Goal: Transaction & Acquisition: Download file/media

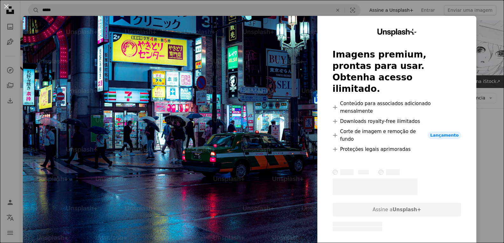
scroll to position [127, 0]
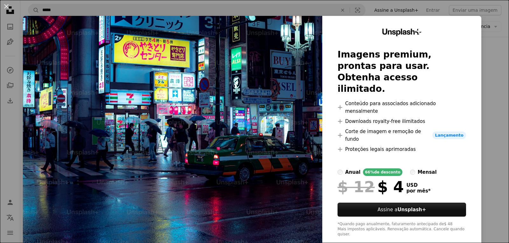
click at [467, 22] on div "Unsplash+ Imagens premium, prontas para usar. Obtenha acesso ilimitado. A plus …" at bounding box center [401, 133] width 159 height 234
drag, startPoint x: 456, startPoint y: 24, endPoint x: 460, endPoint y: 22, distance: 3.7
click at [458, 23] on div "Unsplash+ Imagens premium, prontas para usar. Obtenha acesso ilimitado. A plus …" at bounding box center [401, 133] width 159 height 234
drag, startPoint x: 460, startPoint y: 22, endPoint x: 358, endPoint y: 29, distance: 101.6
click at [454, 26] on div "Unsplash+ Imagens premium, prontas para usar. Obtenha acesso ilimitado. A plus …" at bounding box center [401, 133] width 159 height 234
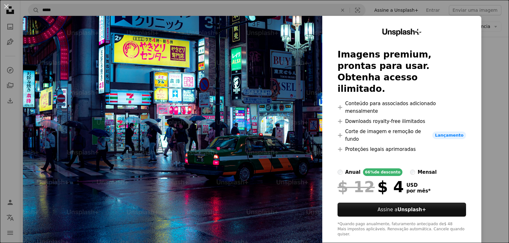
drag, startPoint x: 495, startPoint y: 14, endPoint x: 493, endPoint y: 18, distance: 4.0
click at [494, 16] on div "An X shape Unsplash+ Imagens premium, prontas para usar. Obtenha acesso ilimita…" at bounding box center [254, 121] width 509 height 243
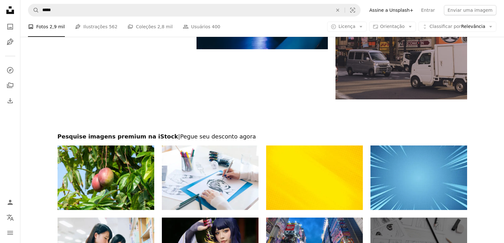
scroll to position [1175, 0]
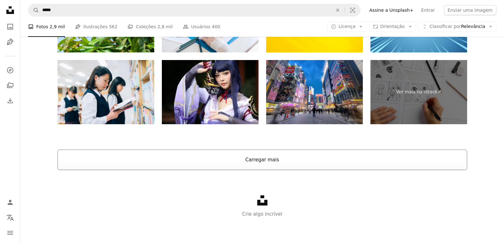
click at [291, 164] on button "Carregar mais" at bounding box center [262, 160] width 409 height 20
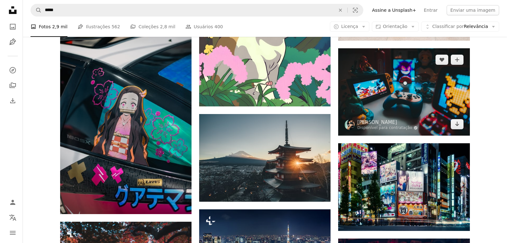
scroll to position [1811, 0]
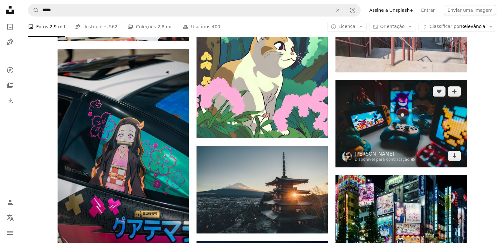
click at [458, 150] on img at bounding box center [400, 123] width 131 height 87
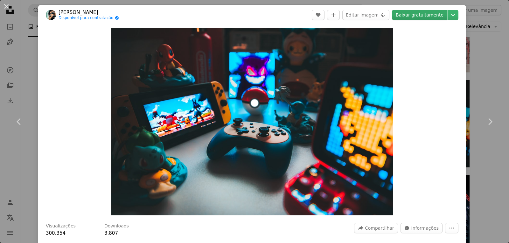
click at [419, 13] on link "Baixar gratuitamente" at bounding box center [419, 15] width 55 height 10
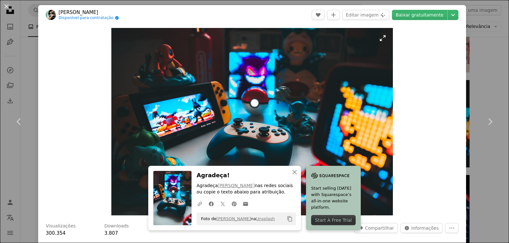
click at [288, 36] on img "Ampliar esta imagem" at bounding box center [251, 122] width 281 height 188
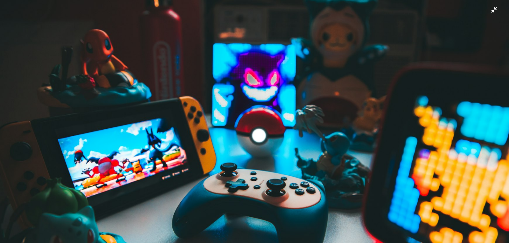
scroll to position [45, 0]
